Goal: Information Seeking & Learning: Check status

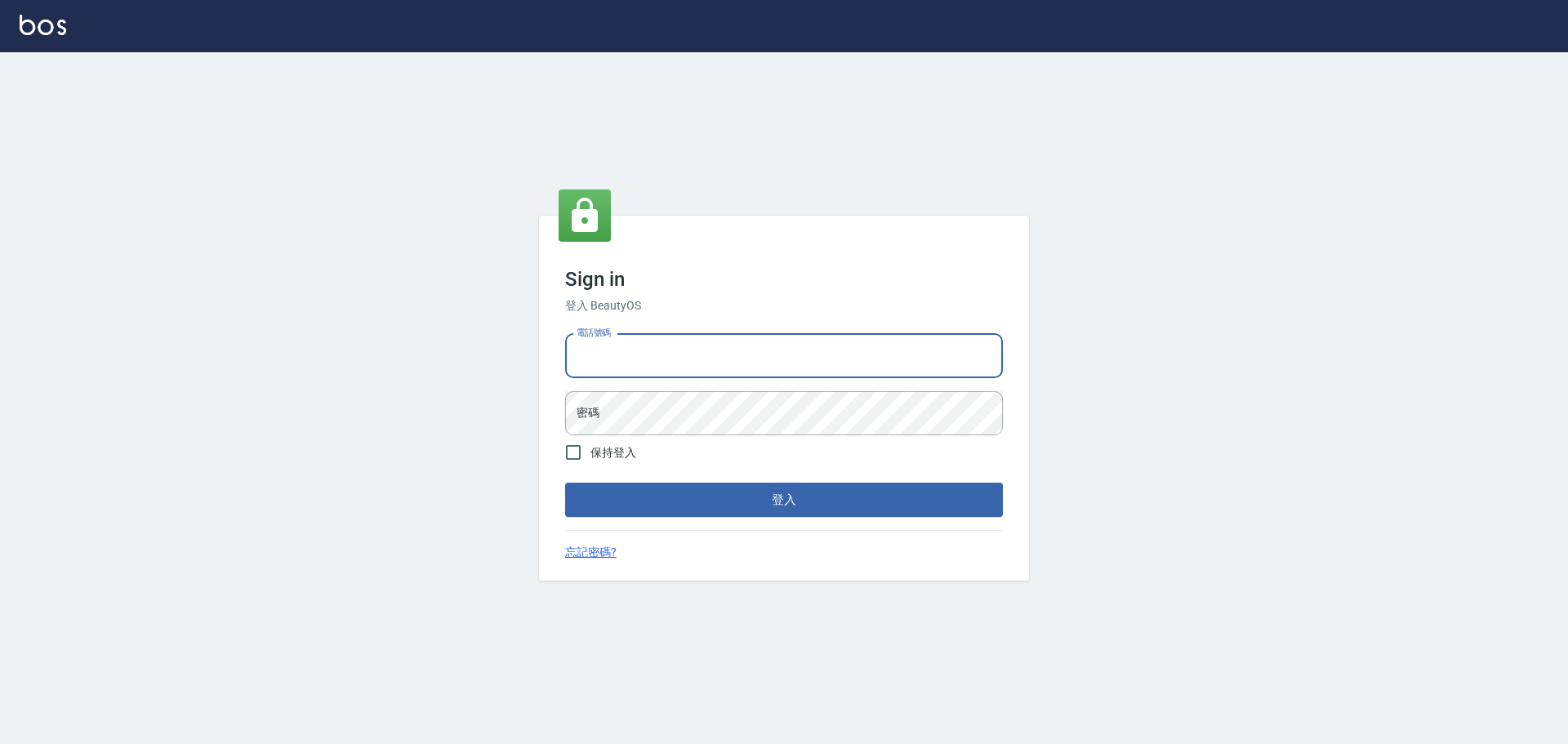
click at [680, 360] on input "電話號碼" at bounding box center [783, 356] width 438 height 44
type input "0981491131"
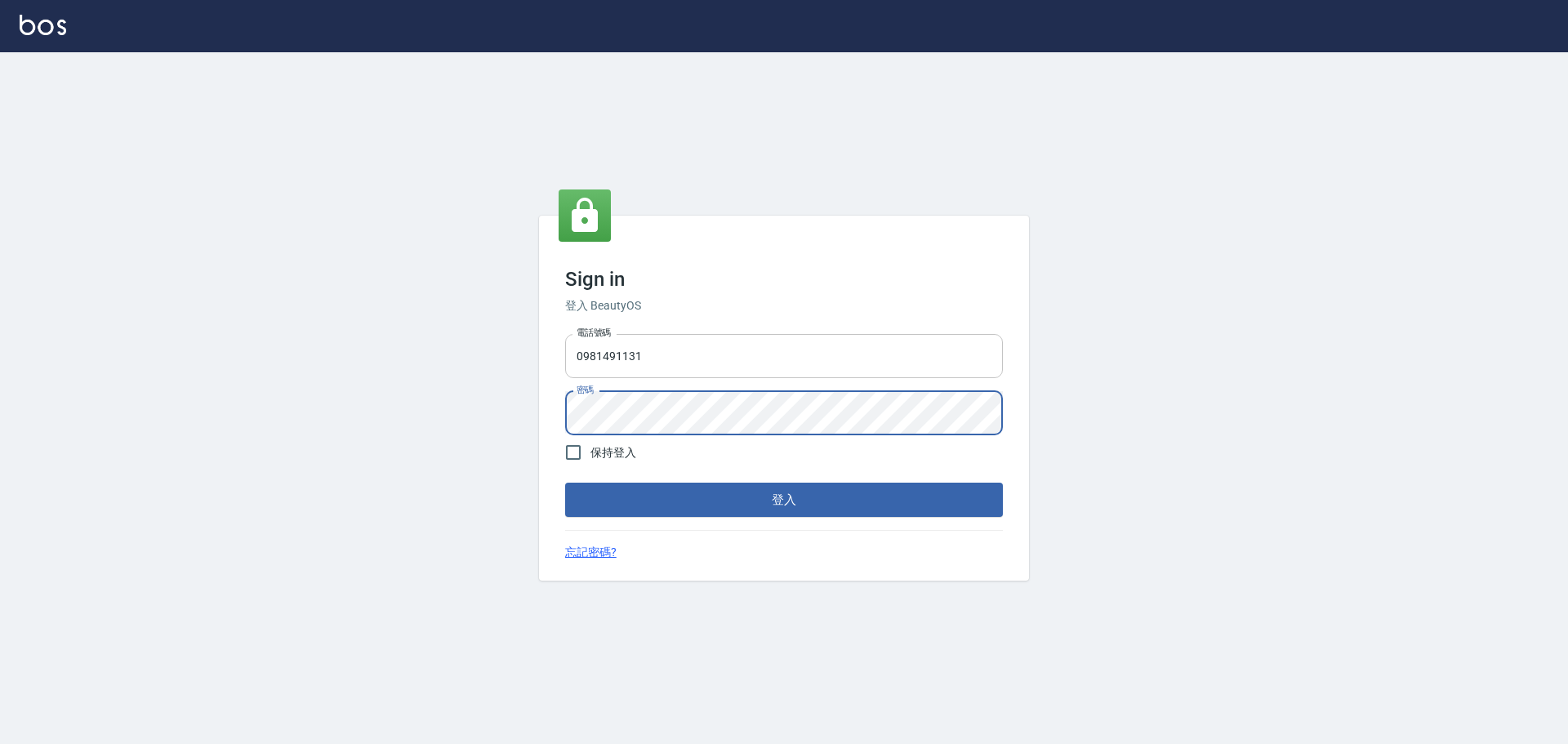
click at [565, 483] on button "登入" at bounding box center [783, 500] width 438 height 35
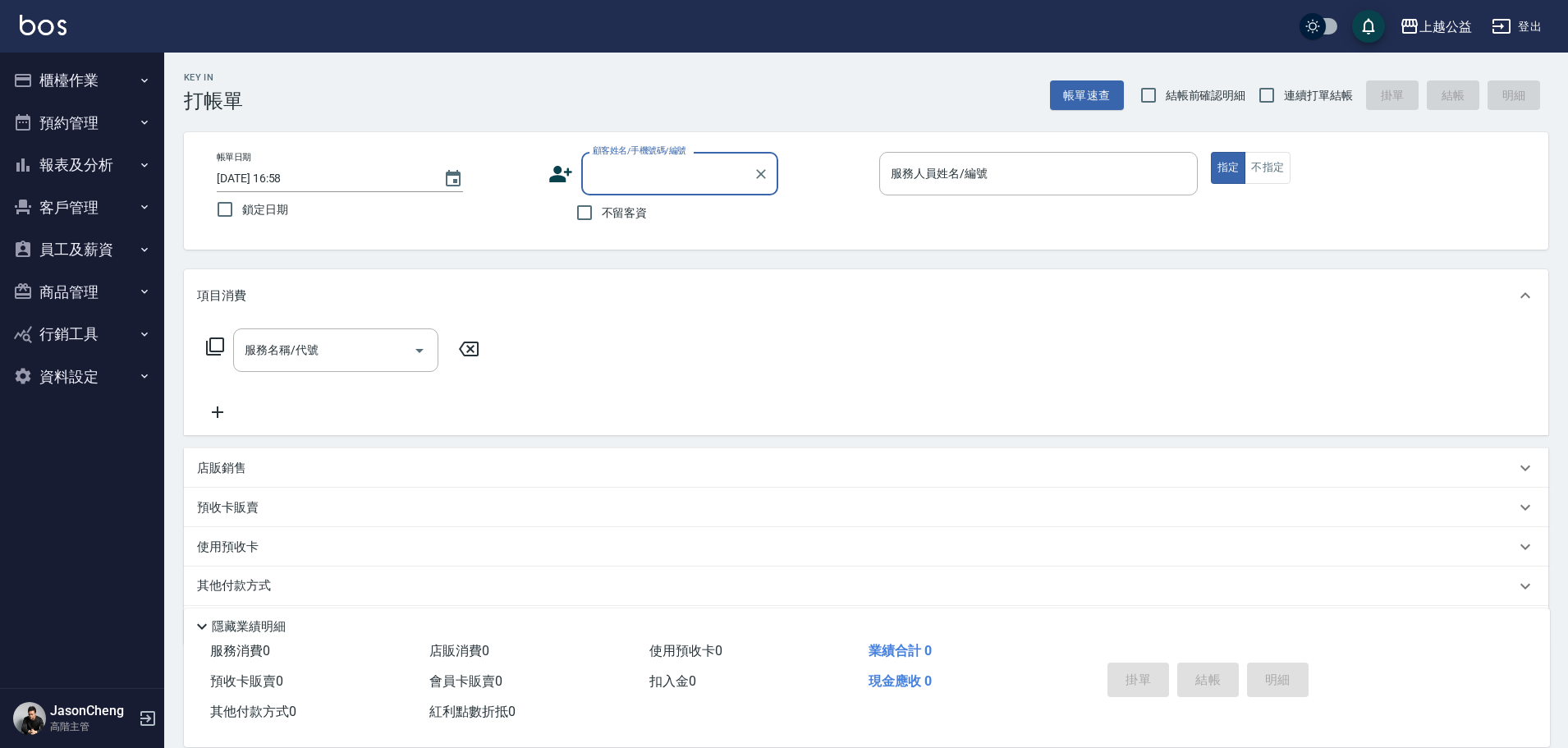
click at [44, 154] on button "報表及分析" at bounding box center [81, 165] width 151 height 43
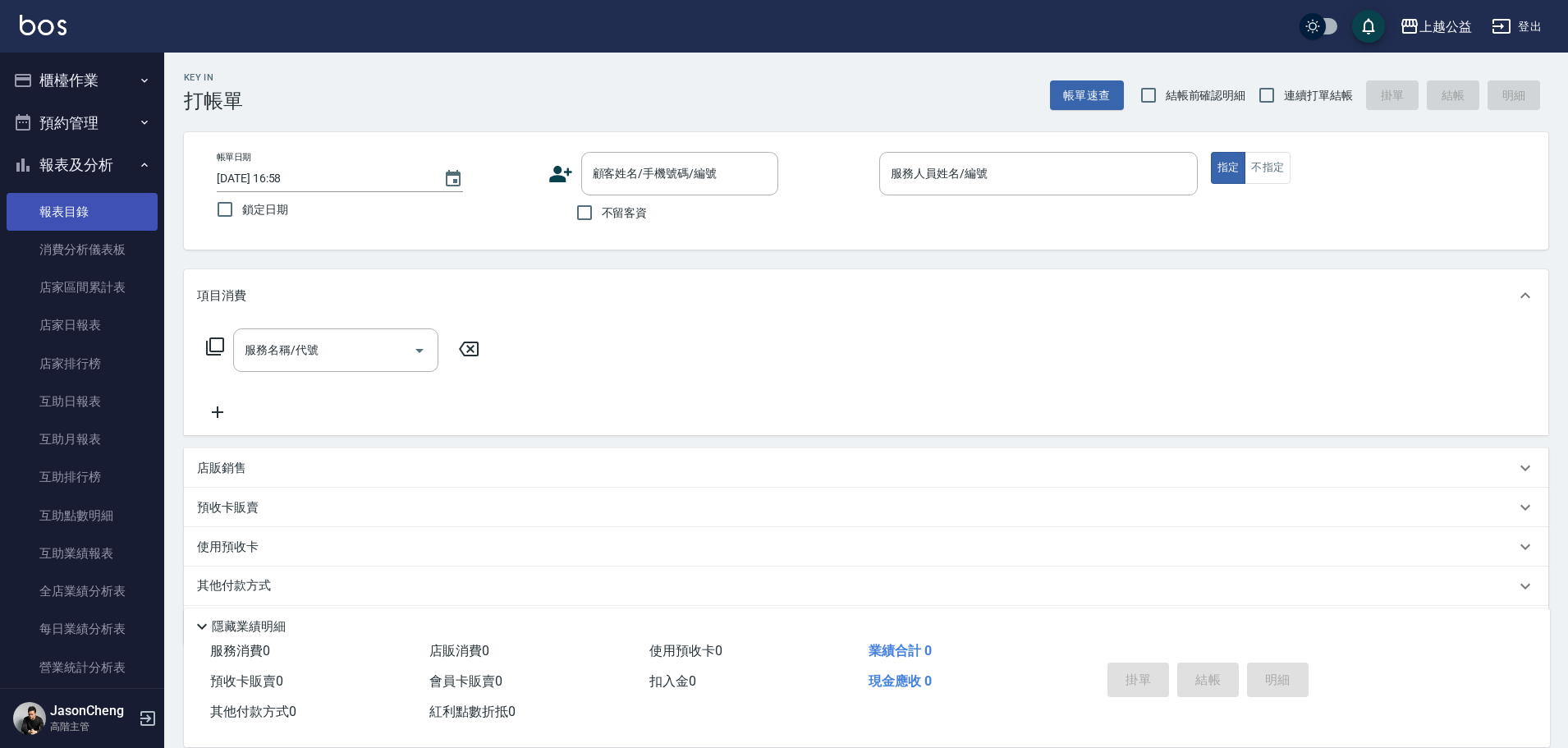
click at [67, 211] on link "報表目錄" at bounding box center [81, 212] width 151 height 37
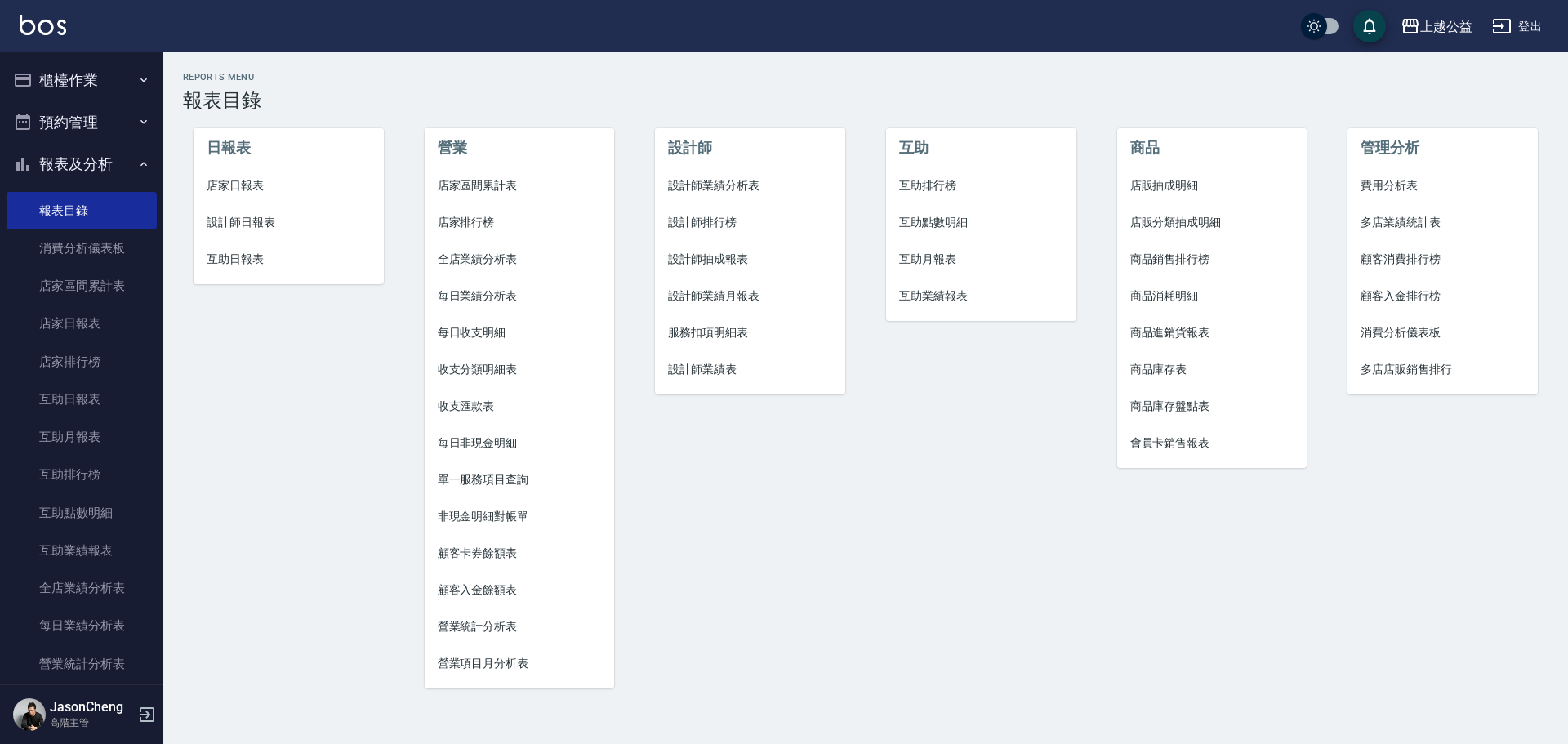
click at [1415, 220] on span "多店業績統計表" at bounding box center [1442, 222] width 164 height 17
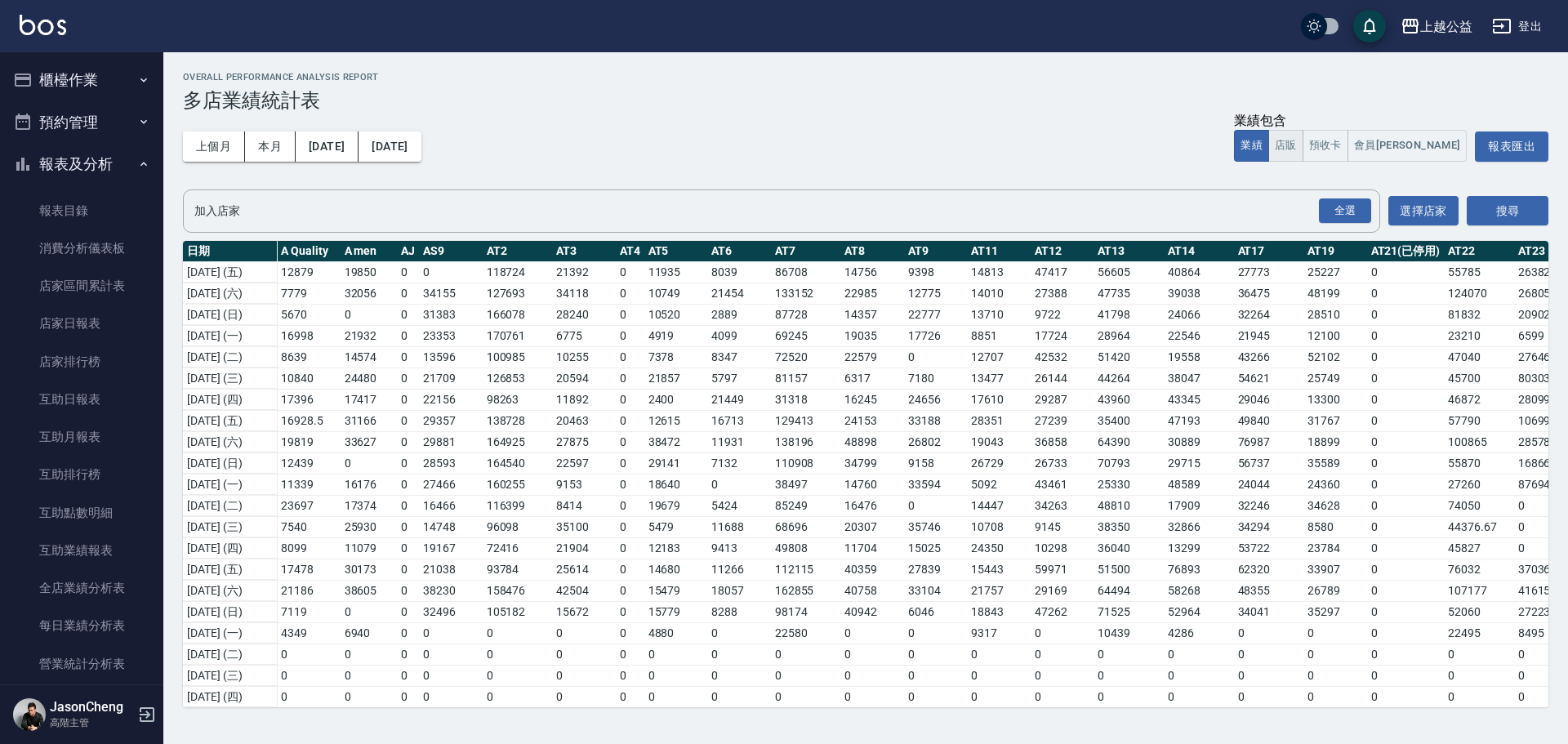
drag, startPoint x: 1376, startPoint y: 154, endPoint x: 1369, endPoint y: 147, distance: 9.9
click at [1348, 154] on button "預收卡" at bounding box center [1326, 146] width 46 height 32
click at [1303, 145] on button "店販" at bounding box center [1286, 146] width 36 height 32
click at [1348, 158] on button "預收卡" at bounding box center [1326, 146] width 46 height 32
click at [278, 152] on button "本月" at bounding box center [270, 146] width 51 height 30
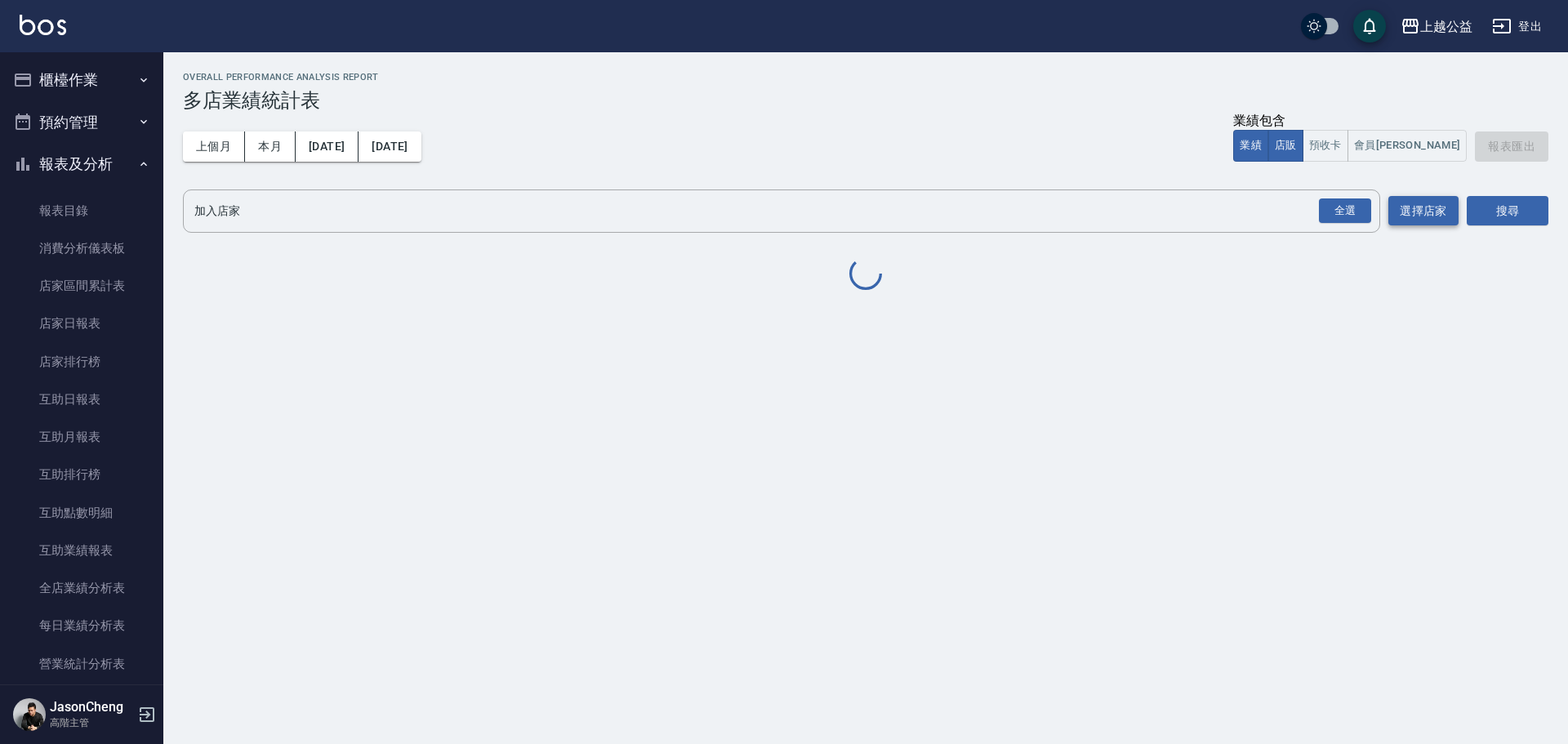
click at [1426, 212] on button "選擇店家" at bounding box center [1423, 211] width 70 height 30
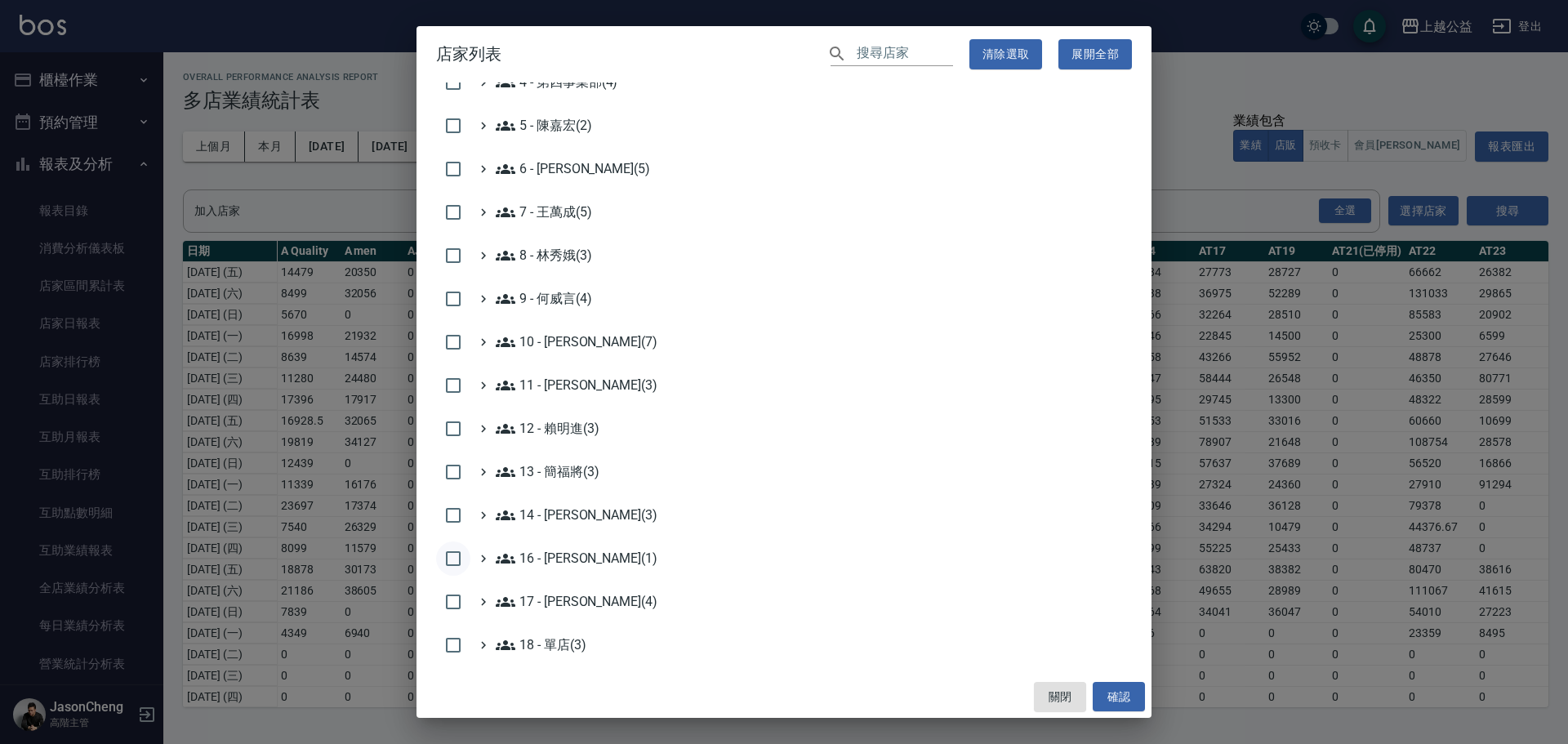
scroll to position [489, 0]
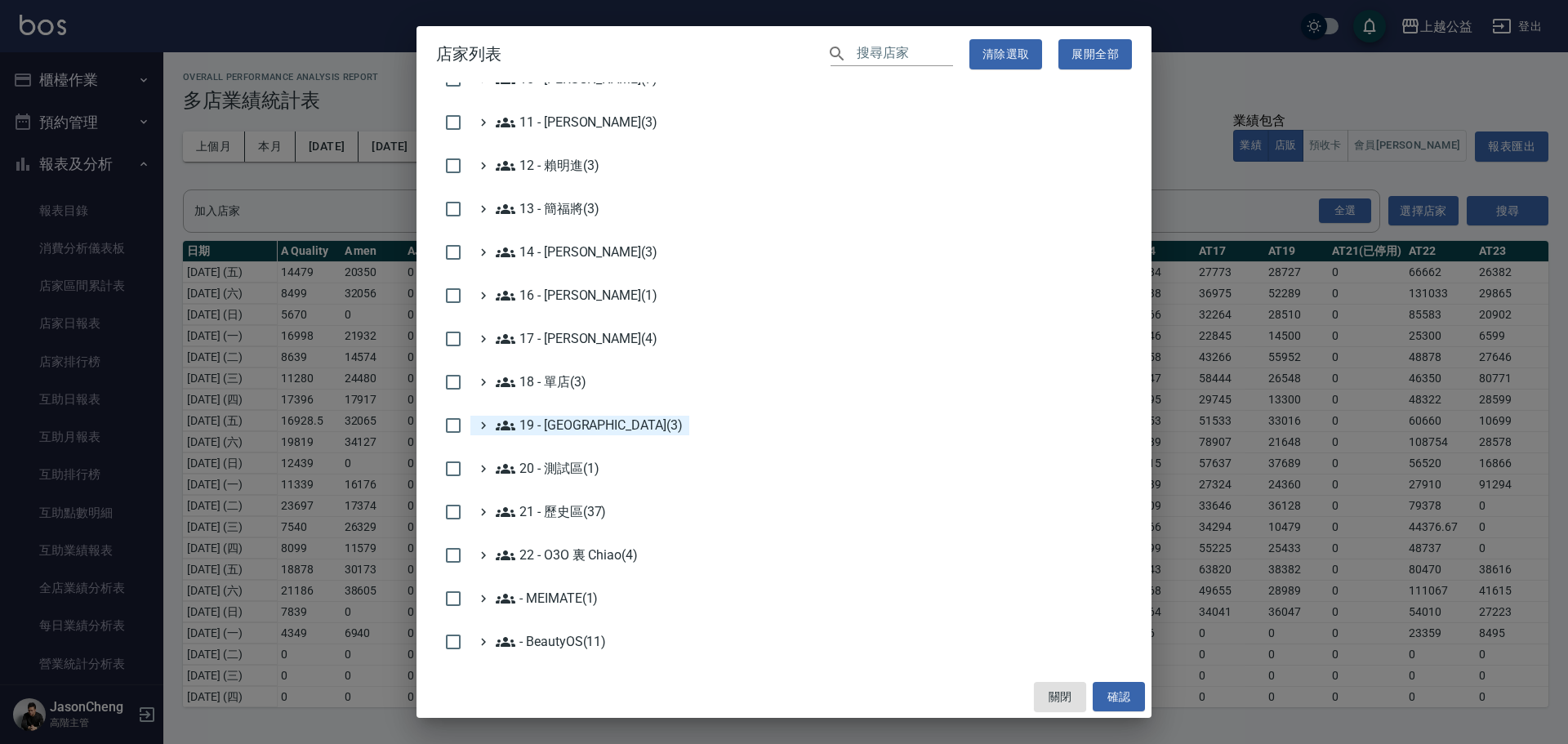
click at [553, 426] on 新城區\(3\) "19 - [GEOGRAPHIC_DATA](3)" at bounding box center [589, 425] width 187 height 20
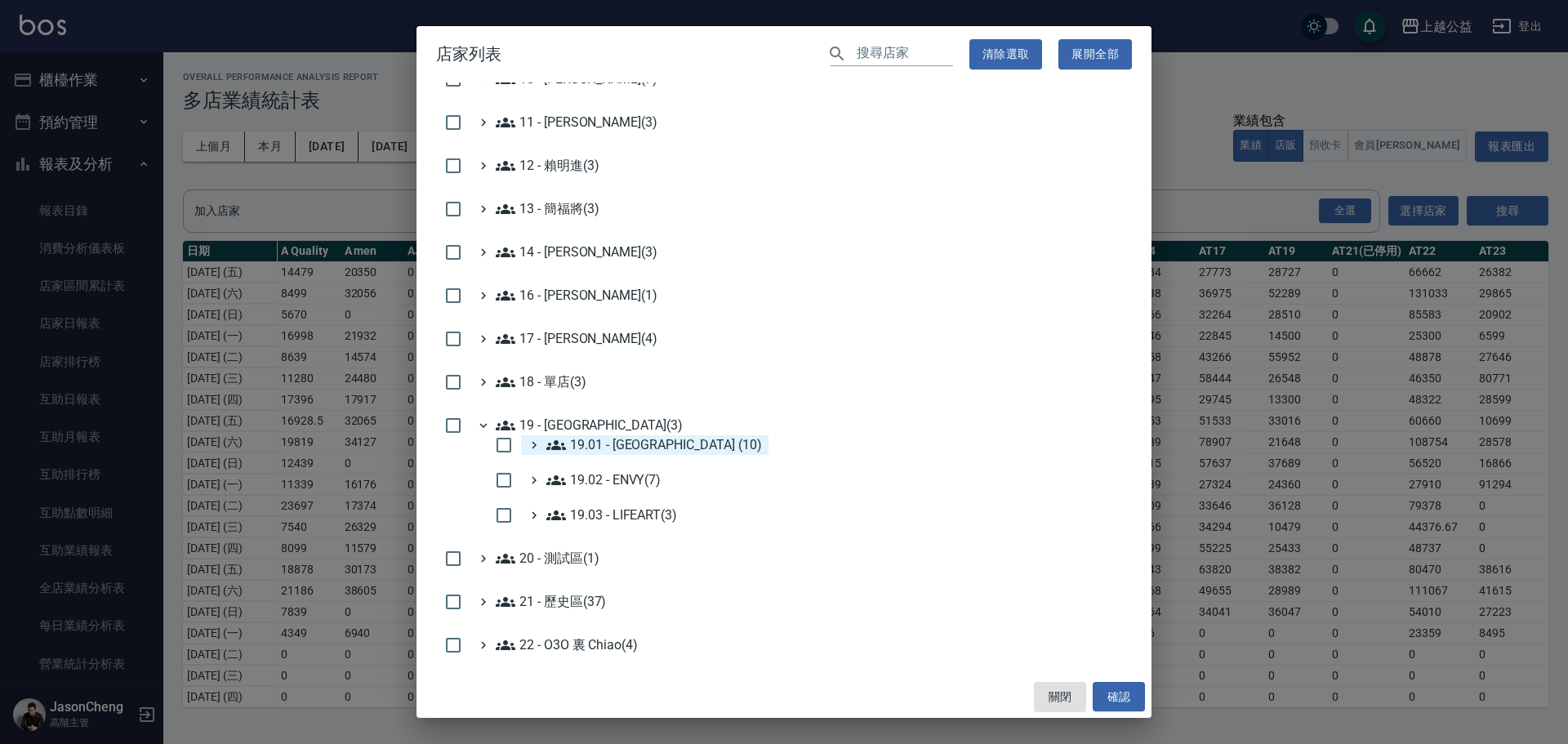
click at [634, 448] on \(10\) "19.01 - [GEOGRAPHIC_DATA] (10)" at bounding box center [653, 445] width 216 height 20
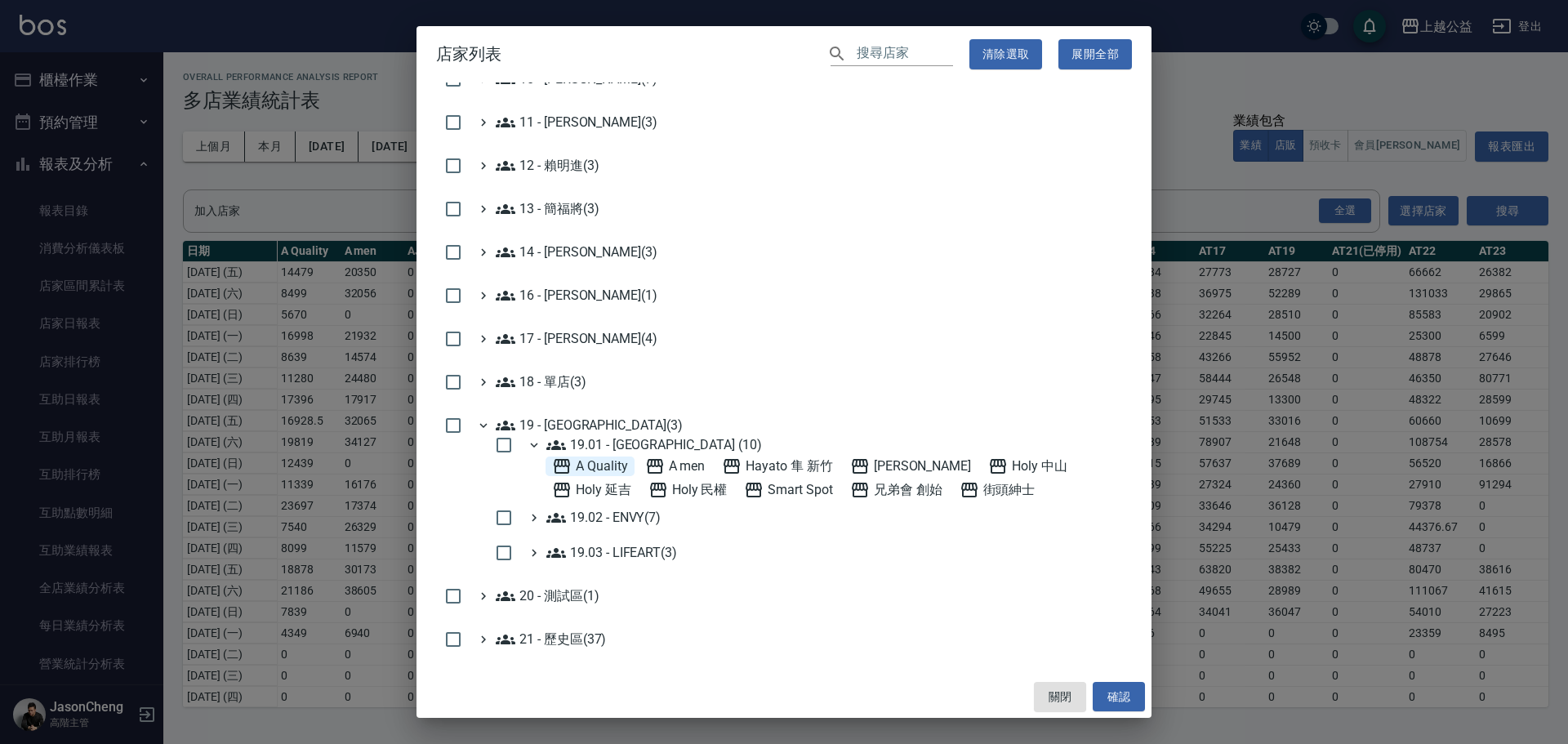
click at [614, 463] on Quality "A Quality" at bounding box center [590, 466] width 76 height 20
click at [784, 466] on 新竹 "Hayato 隼 新竹" at bounding box center [777, 466] width 110 height 20
drag, startPoint x: 918, startPoint y: 467, endPoint x: 970, endPoint y: 459, distance: 52.6
click at [919, 466] on 霍爾沙龍 "[PERSON_NAME]" at bounding box center [910, 466] width 121 height 20
click at [1012, 466] on 中山 "Holy 中山" at bounding box center [1027, 466] width 79 height 20
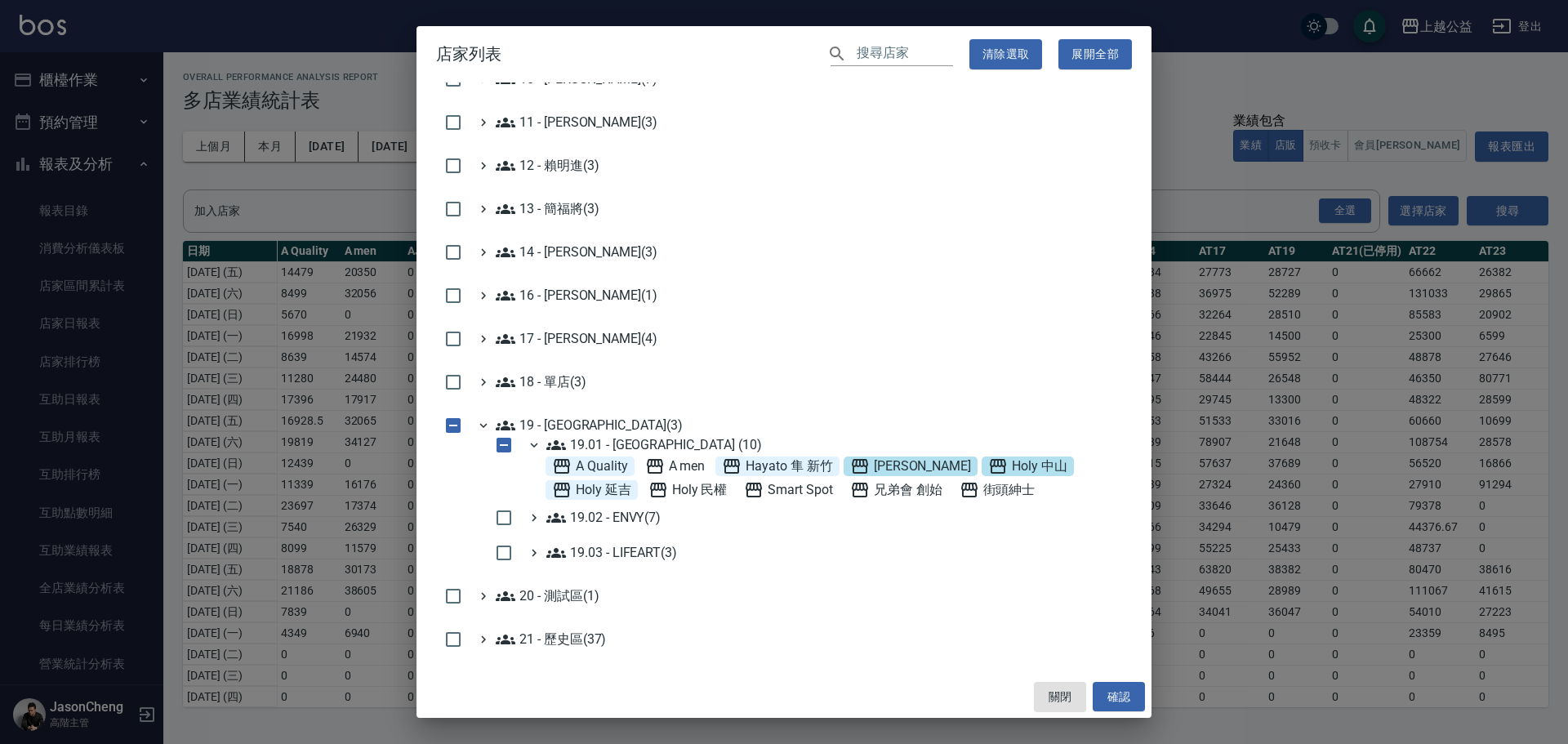
click at [627, 497] on 延吉 "Holy 延吉" at bounding box center [591, 490] width 79 height 20
click at [689, 494] on 民權 "Holy 民權" at bounding box center [687, 490] width 79 height 20
click at [637, 514] on ENVY\(7\) "19.02 - ENVY(7)" at bounding box center [603, 518] width 115 height 20
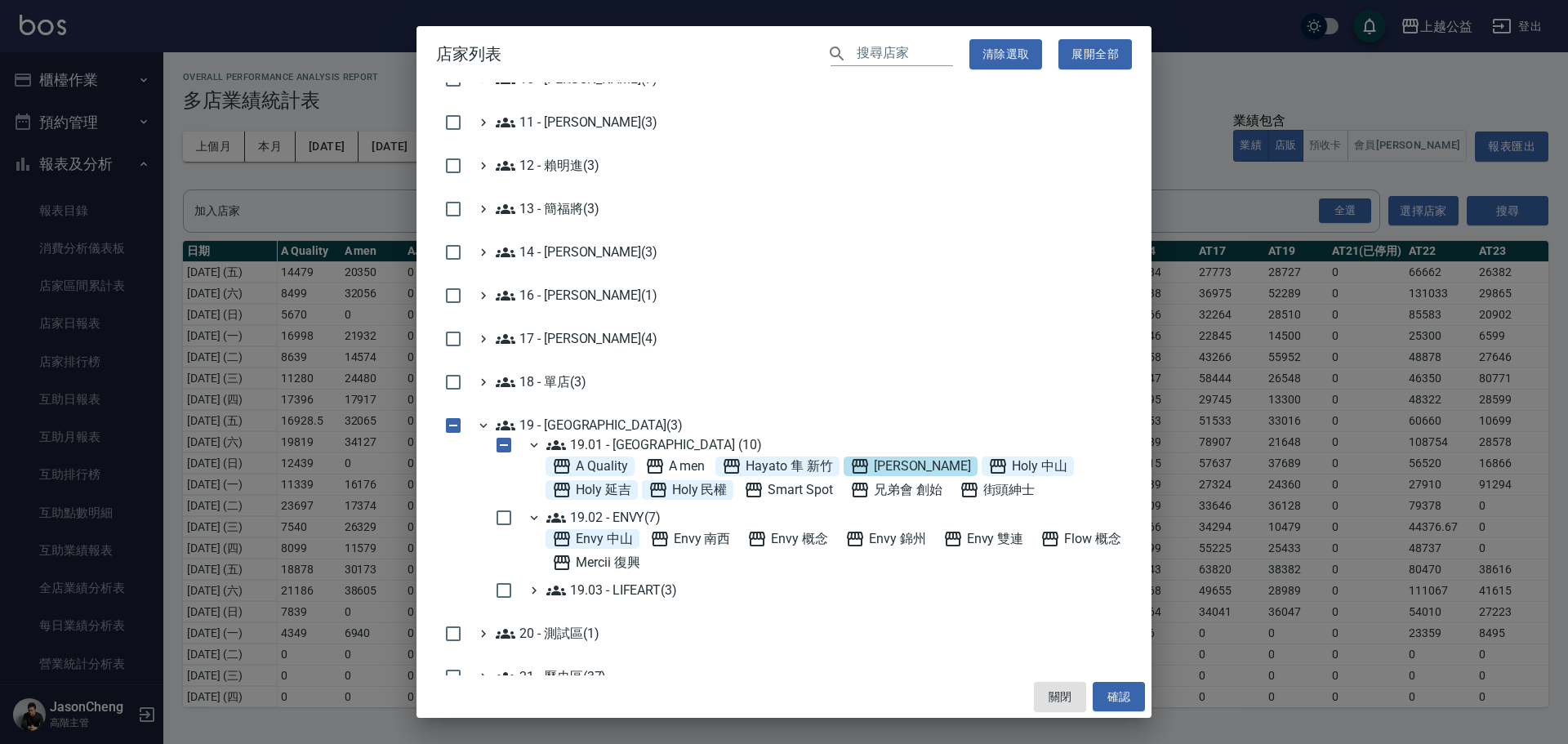
click at [609, 545] on 中山 "Envy 中山" at bounding box center [592, 539] width 81 height 20
click at [1041, 549] on 概念 "Flow 概念" at bounding box center [1081, 539] width 81 height 20
click at [640, 566] on 復興 "Mercii 復興" at bounding box center [596, 563] width 88 height 20
click at [891, 540] on 錦州 "Envy 錦州" at bounding box center [885, 539] width 81 height 20
click at [1105, 688] on button "確認" at bounding box center [1119, 697] width 52 height 30
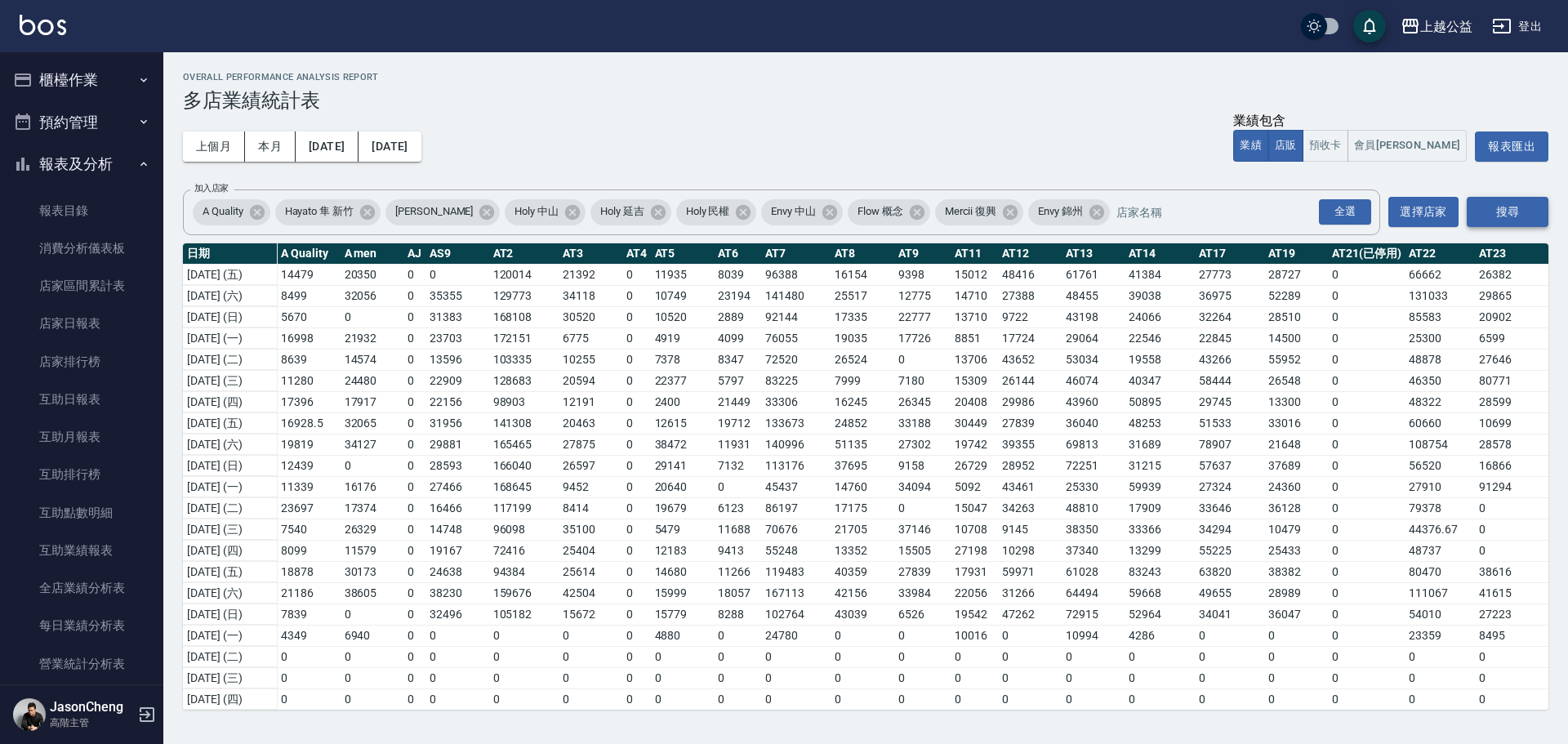
click at [1500, 210] on button "搜尋" at bounding box center [1508, 212] width 82 height 30
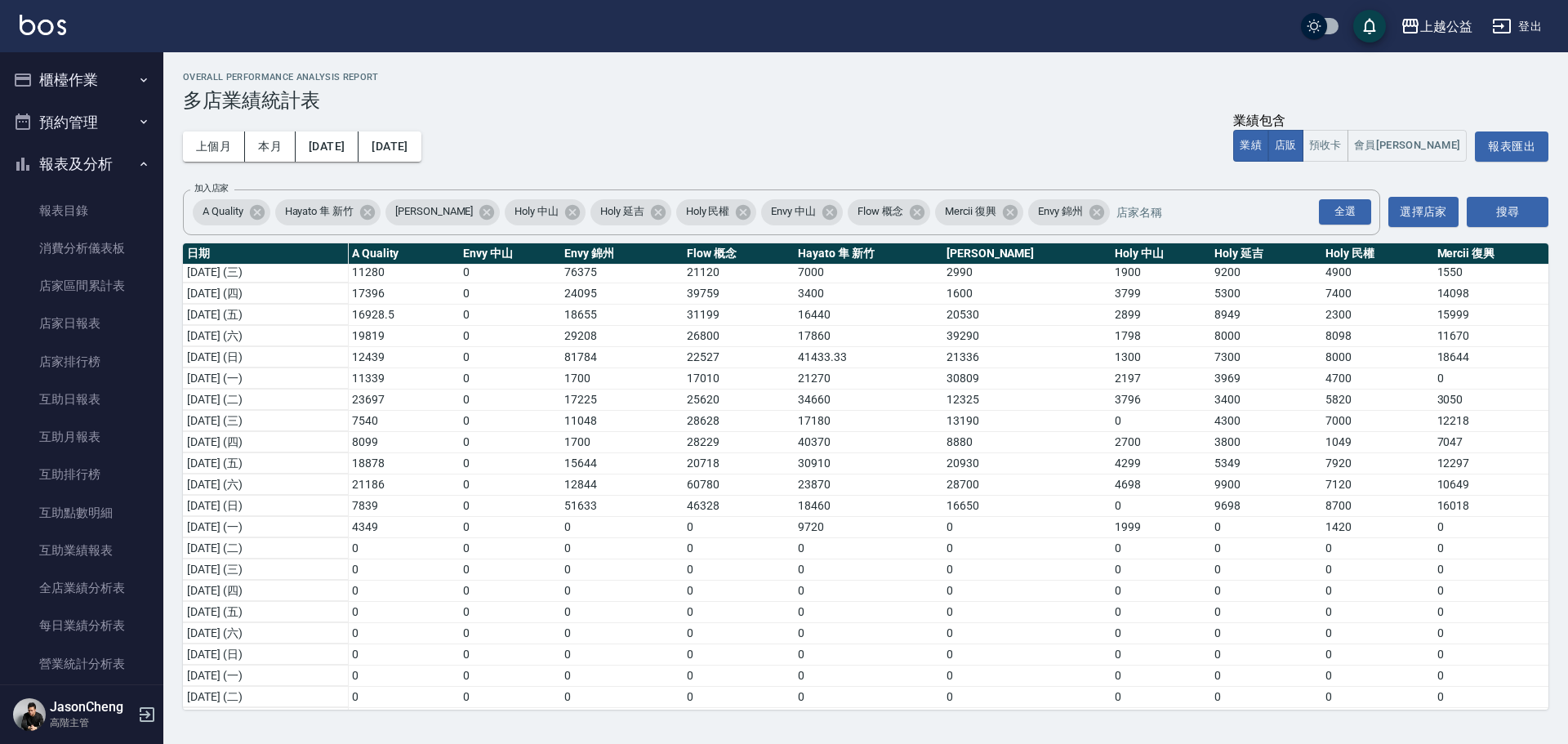
scroll to position [311, 0]
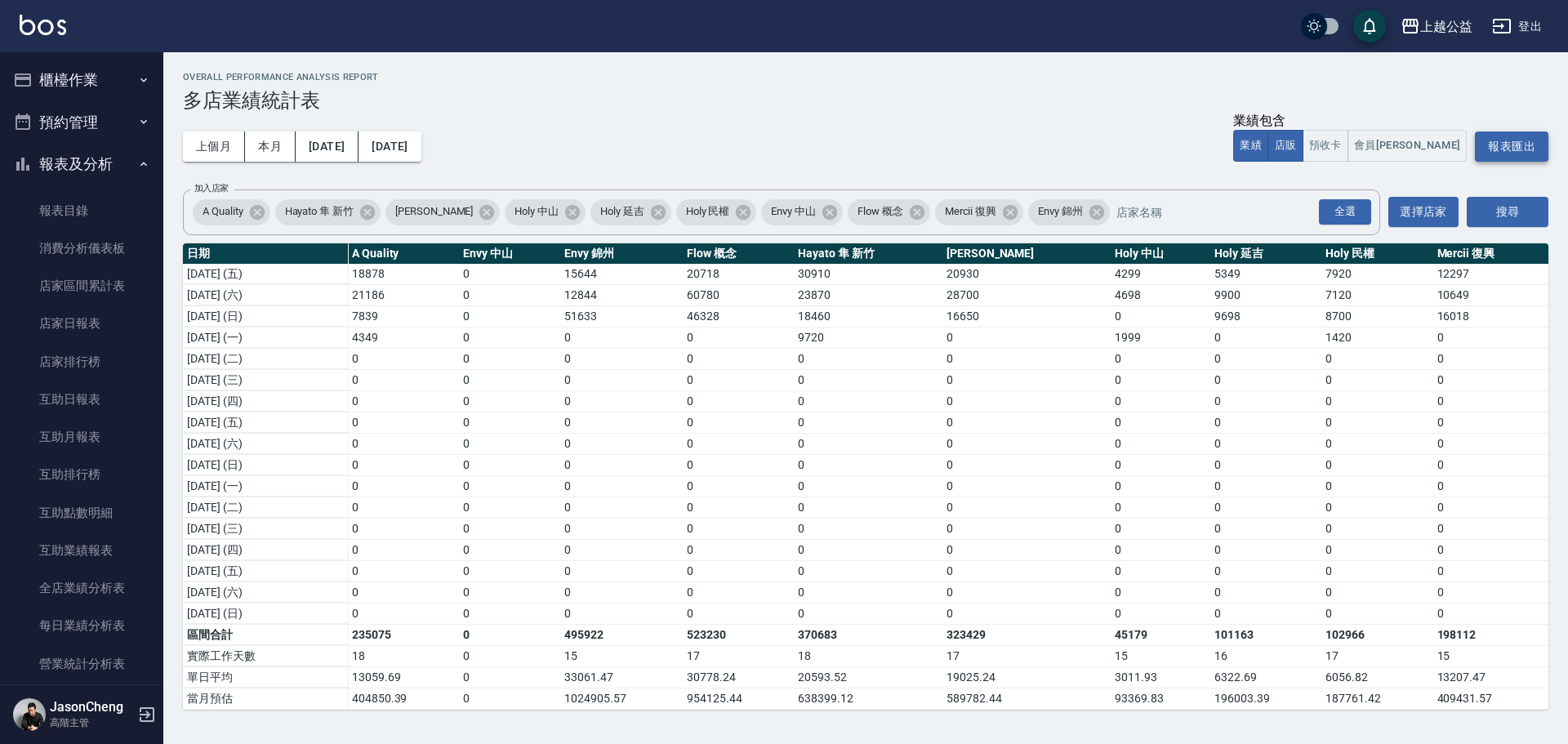
click at [1524, 138] on button "報表匯出" at bounding box center [1511, 146] width 74 height 30
drag, startPoint x: 661, startPoint y: 91, endPoint x: 672, endPoint y: 81, distance: 14.9
click at [661, 91] on h3 "多店業績統計表" at bounding box center [866, 100] width 1366 height 23
